Goal: Transaction & Acquisition: Purchase product/service

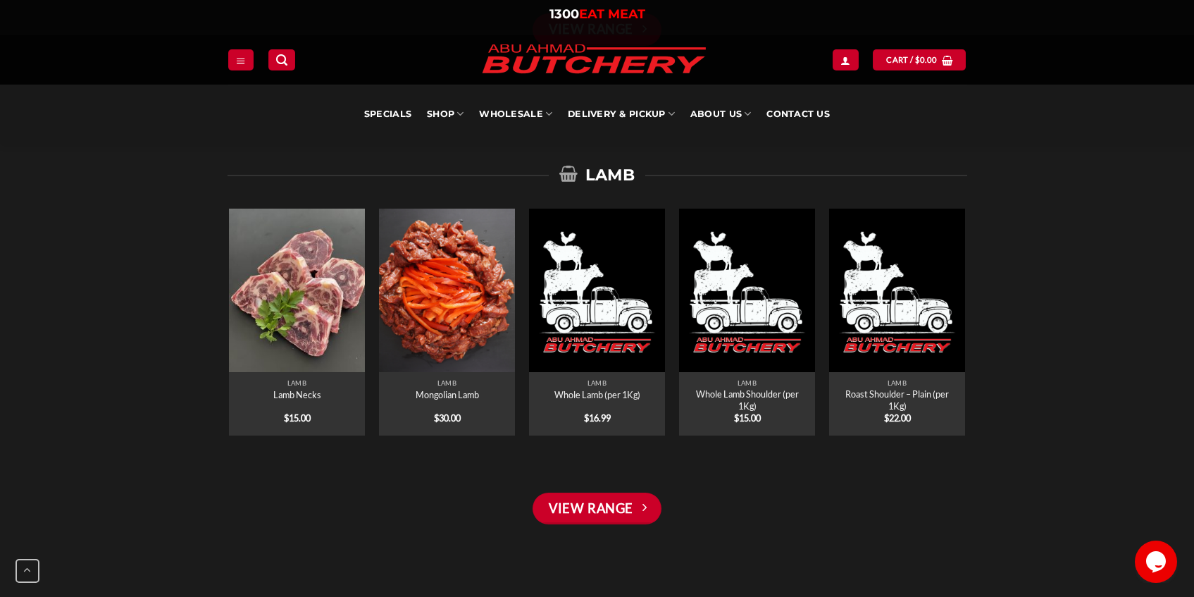
scroll to position [2367, 0]
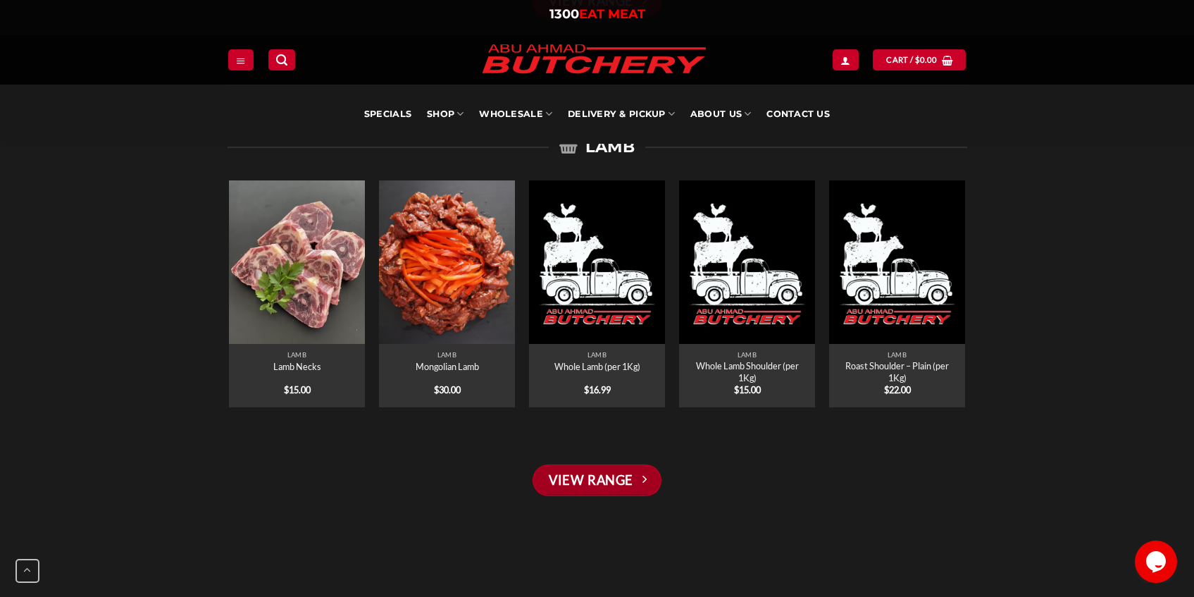
click at [584, 486] on link "View Range" at bounding box center [597, 480] width 128 height 32
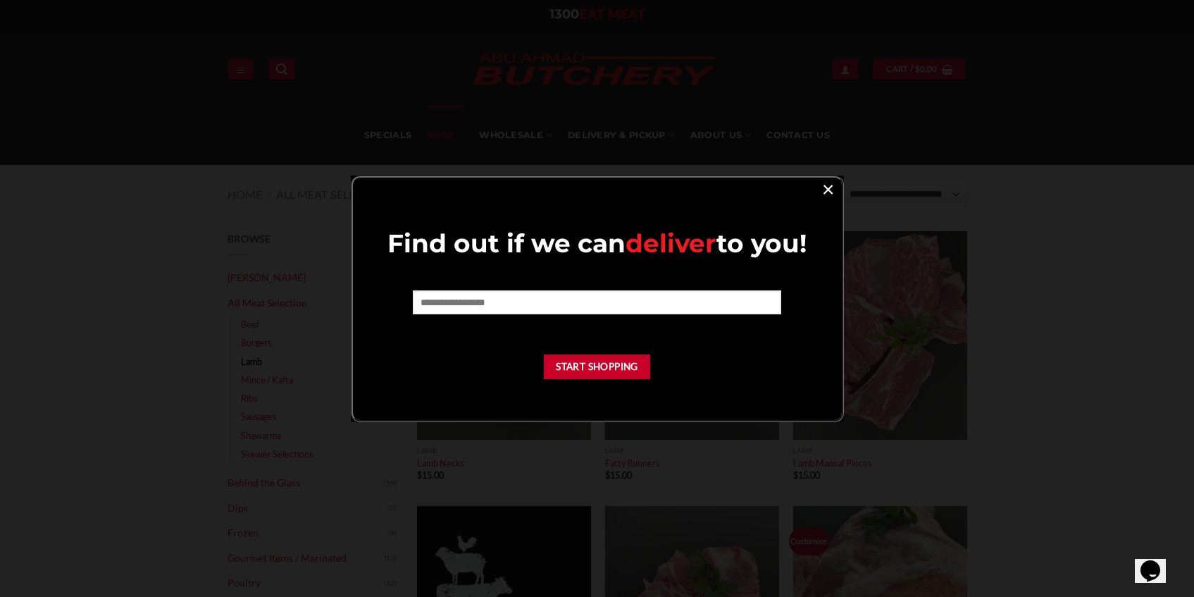
click at [819, 188] on link "×" at bounding box center [828, 188] width 20 height 19
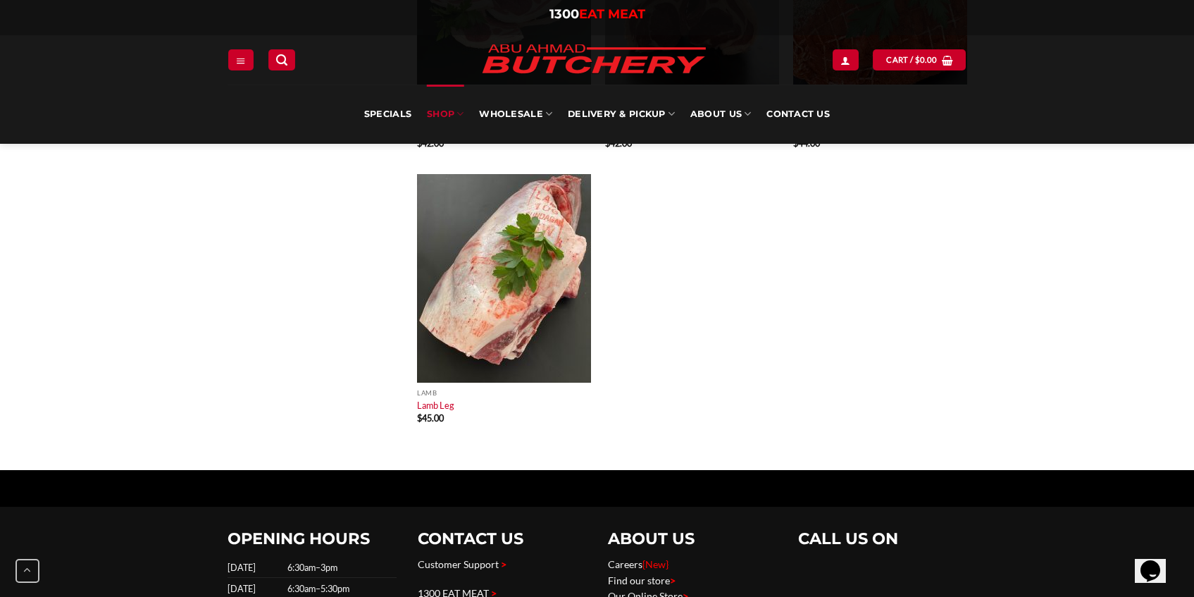
scroll to position [2536, 0]
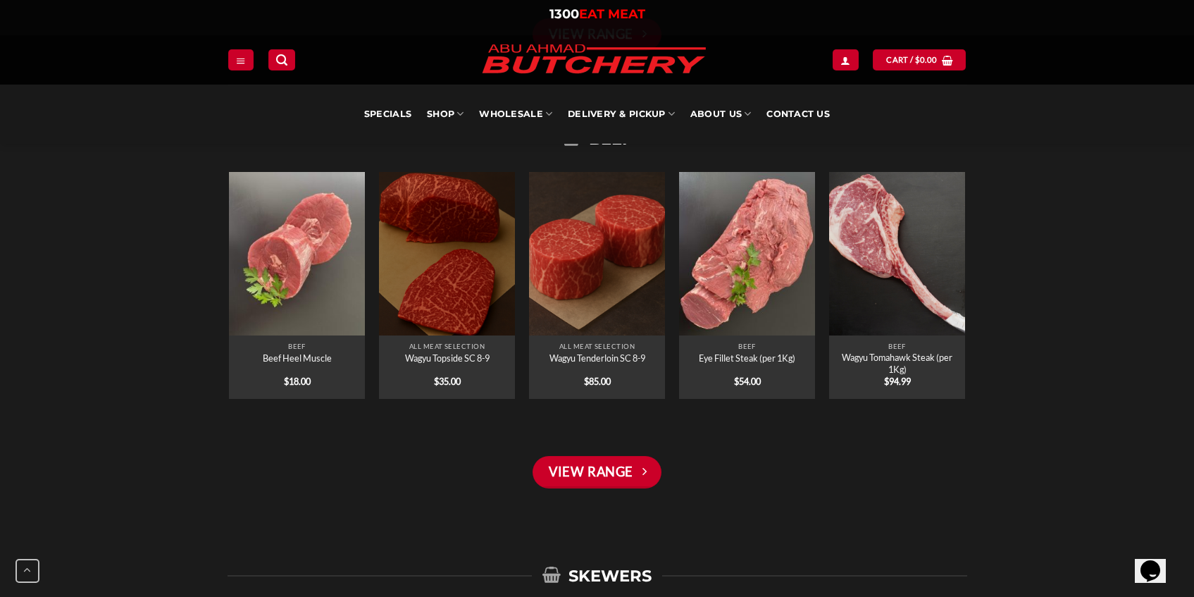
scroll to position [1466, 0]
